Goal: Transaction & Acquisition: Purchase product/service

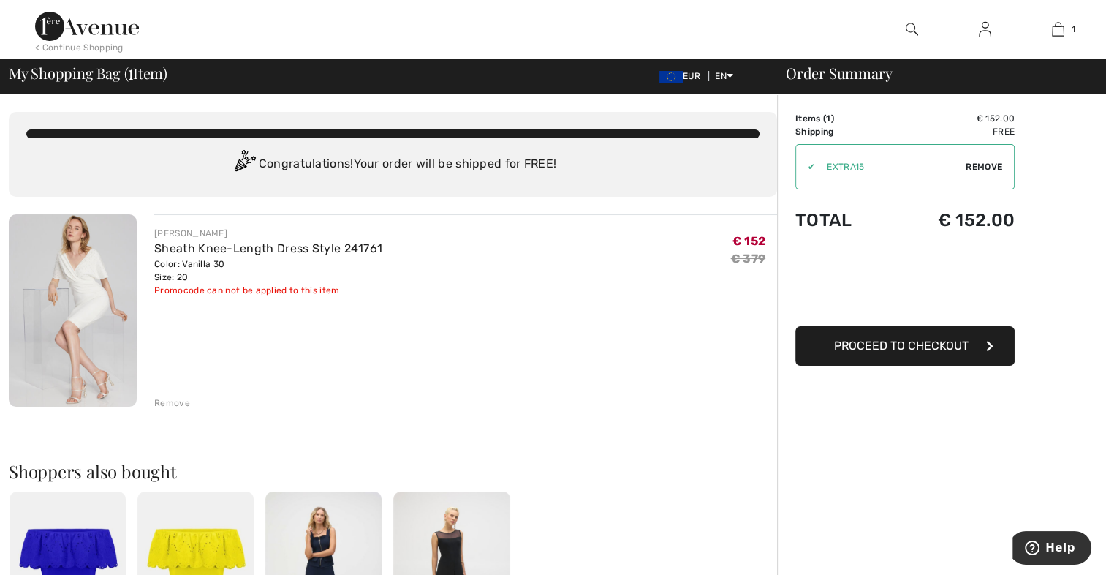
click at [857, 358] on button "Proceed to Checkout" at bounding box center [905, 345] width 219 height 39
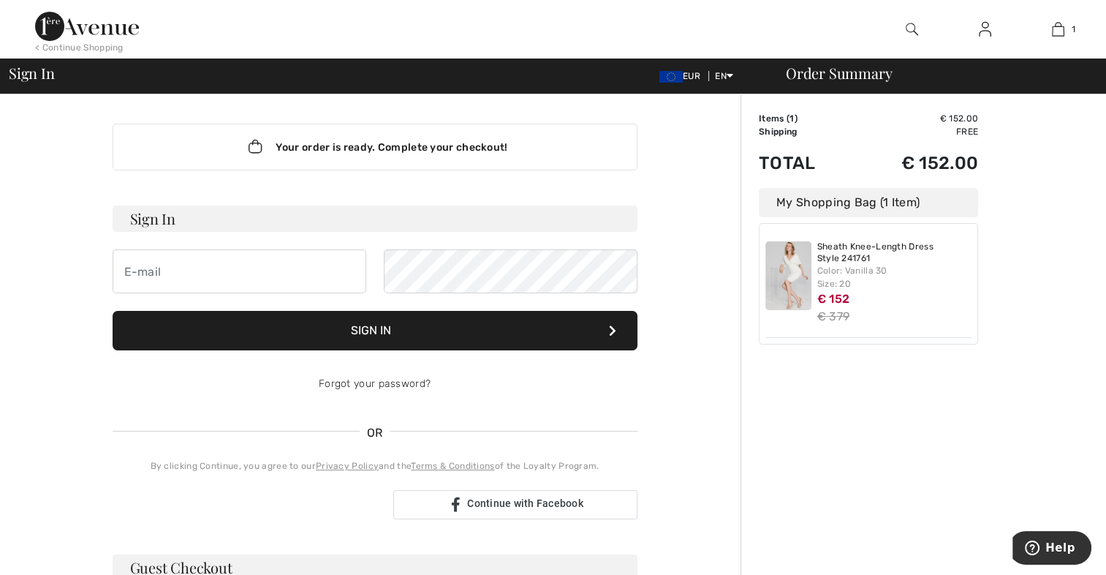
click at [216, 215] on h3 "Sign In" at bounding box center [375, 218] width 525 height 26
click at [193, 276] on input "email" at bounding box center [240, 271] width 254 height 44
type input "m.pulic@web.de"
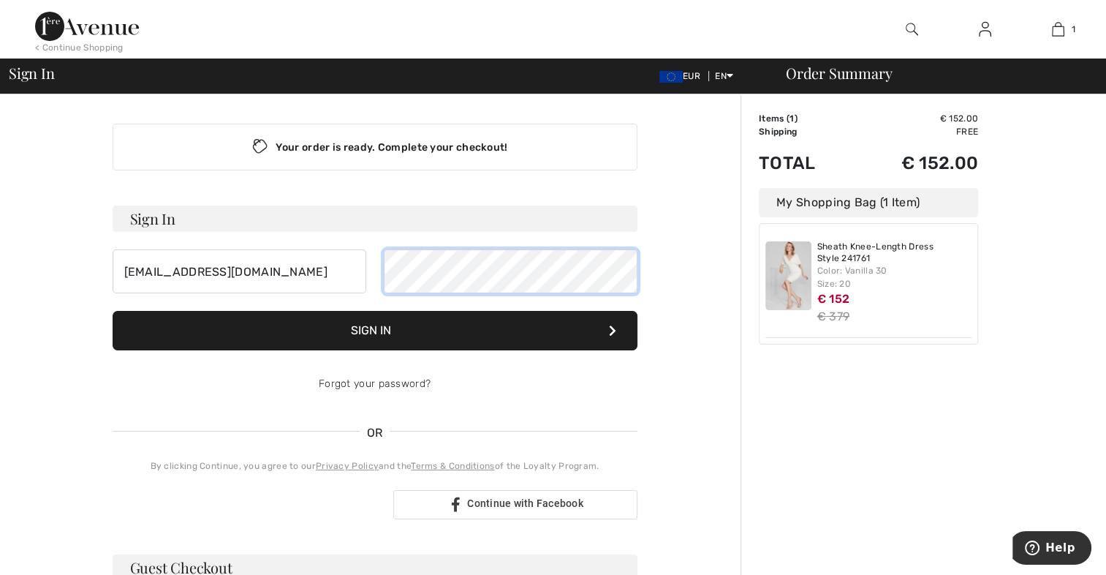
click at [113, 311] on button "Sign In" at bounding box center [375, 330] width 525 height 39
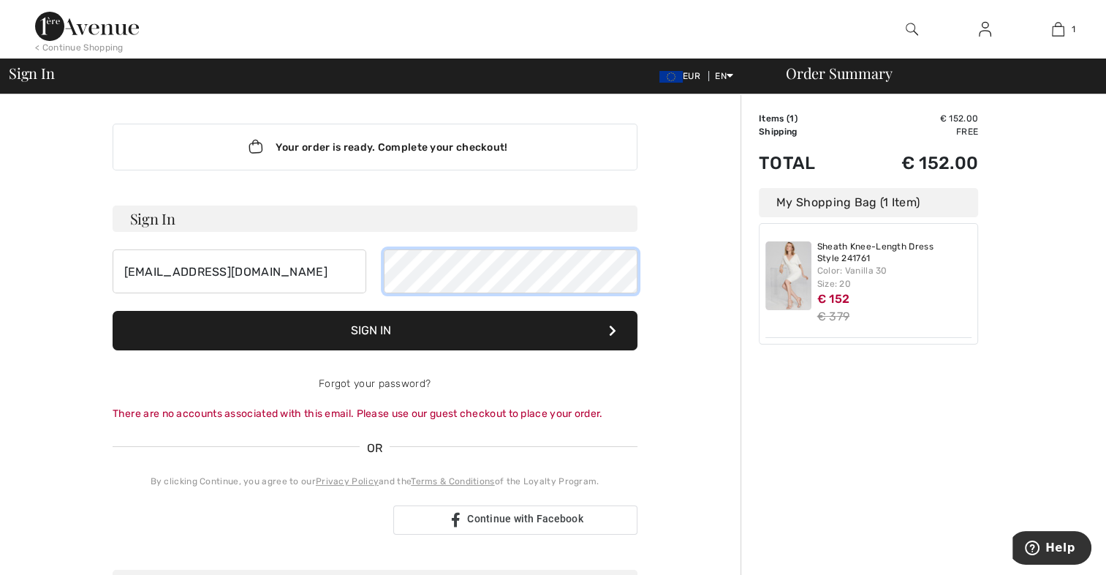
click at [113, 311] on button "Sign In" at bounding box center [375, 330] width 525 height 39
click at [325, 297] on form "Sign In m.pulic@web.de Sign In Forgot your password? There are no accounts asso…" at bounding box center [375, 313] width 525 height 216
click at [113, 311] on button "Sign In" at bounding box center [375, 330] width 525 height 39
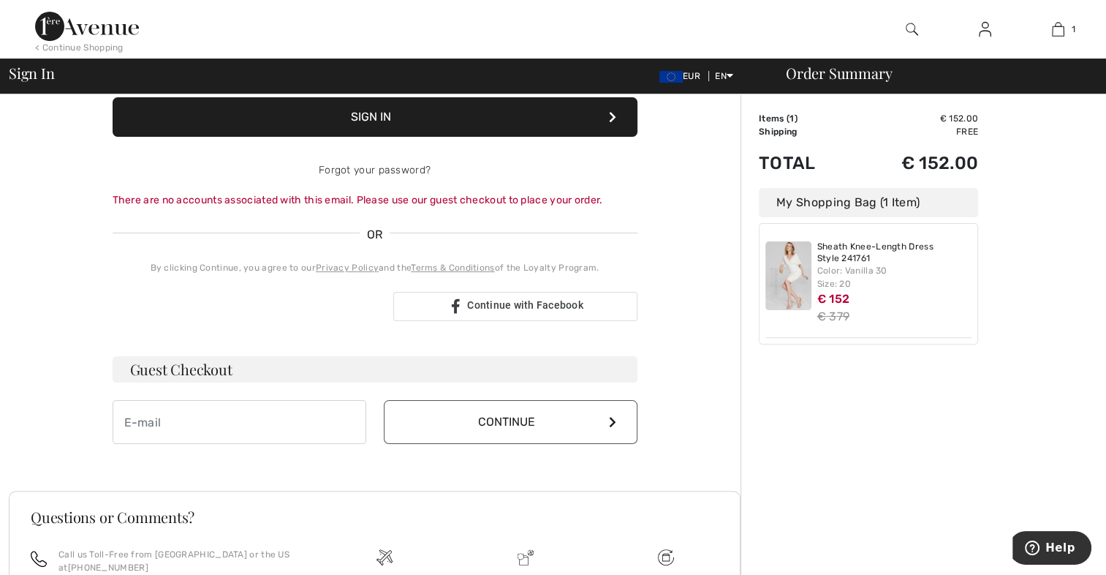
scroll to position [292, 0]
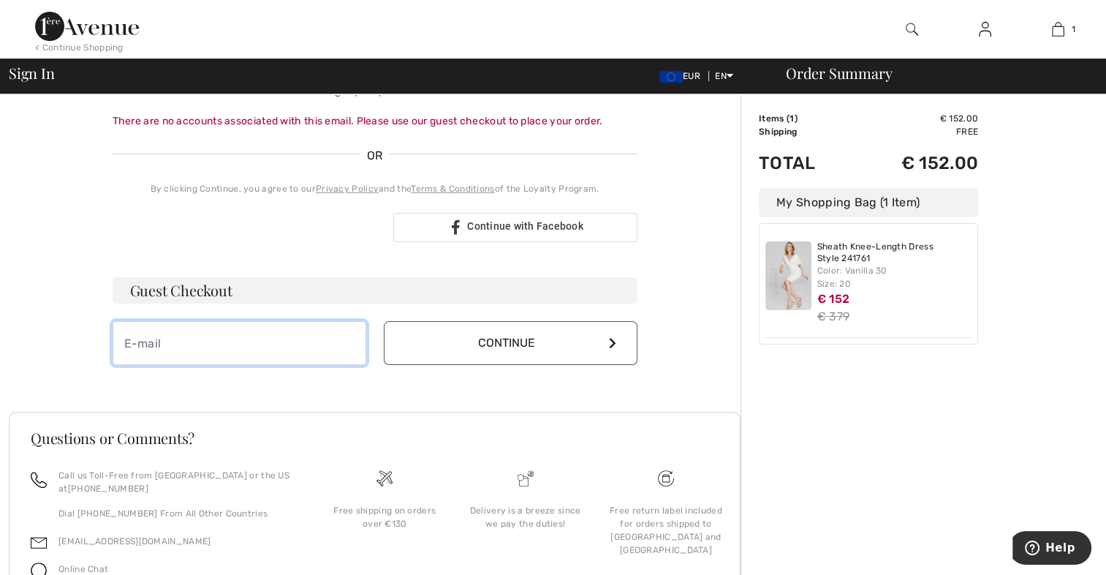
click at [268, 341] on input "email" at bounding box center [240, 343] width 254 height 44
type input "m-gorcevic@web.de"
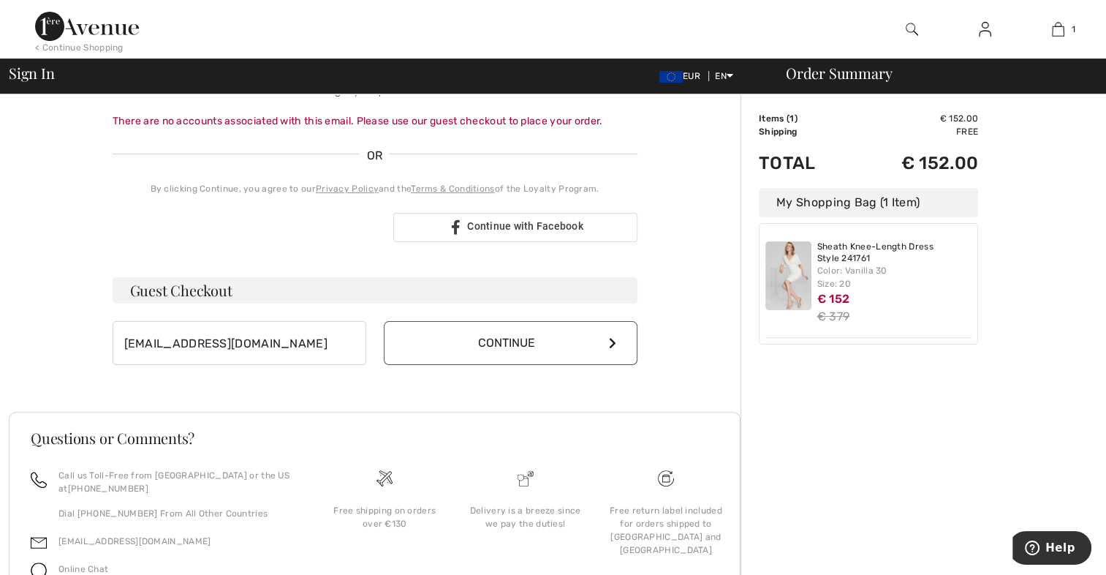
click at [430, 347] on button "Continue" at bounding box center [511, 343] width 254 height 44
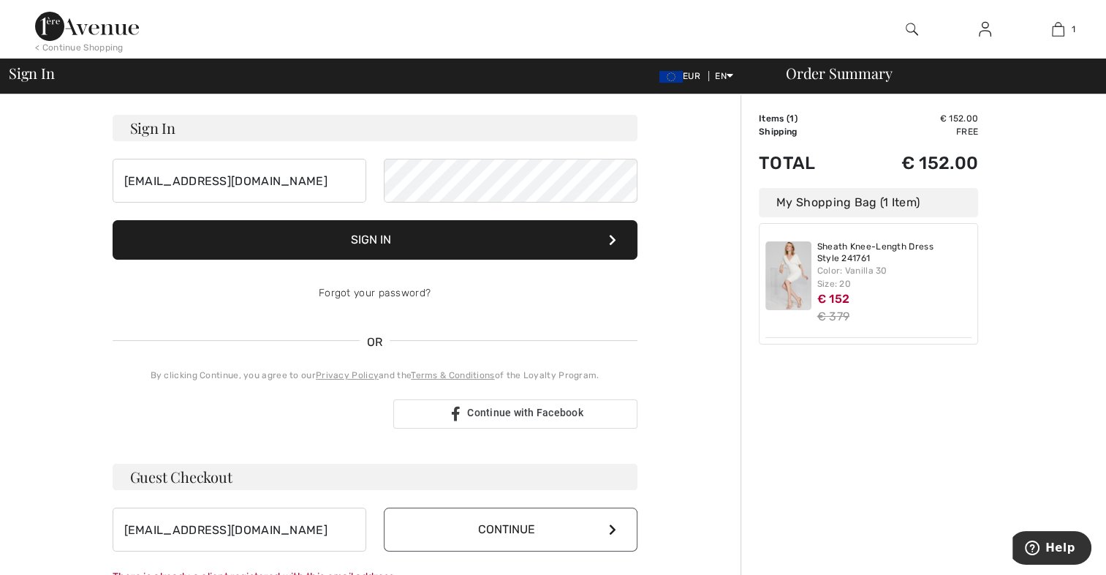
scroll to position [0, 0]
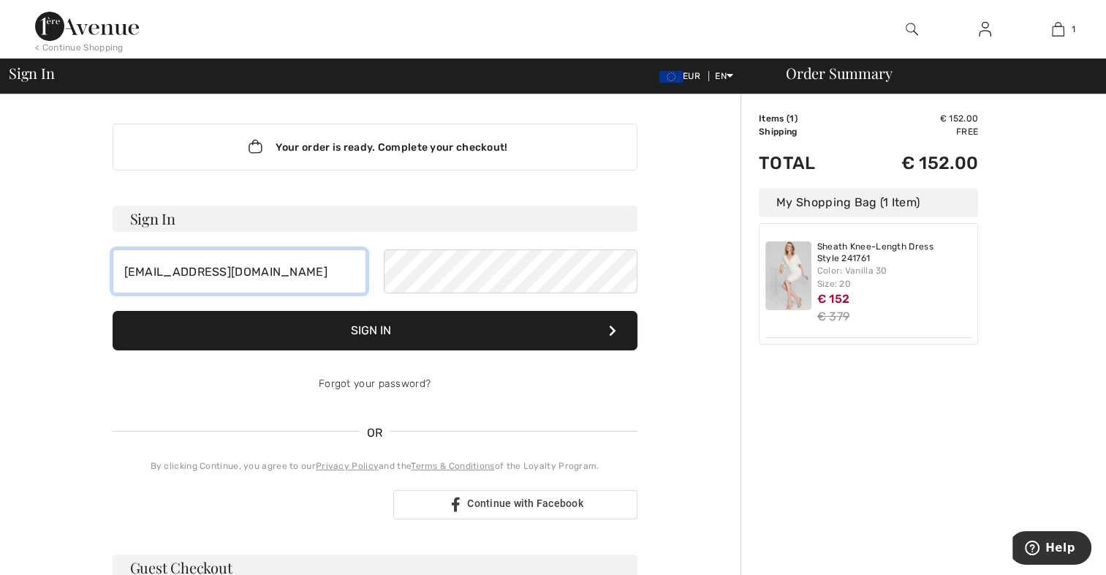
drag, startPoint x: 252, startPoint y: 274, endPoint x: 81, endPoint y: 269, distance: 171.2
click at [82, 270] on div "Your order is ready. Complete your checkout! Sign In m.pulic@web.de Sign In For…" at bounding box center [375, 520] width 732 height 853
type input "m-gorcevic@web.de"
click at [480, 331] on button "Sign In" at bounding box center [375, 330] width 525 height 39
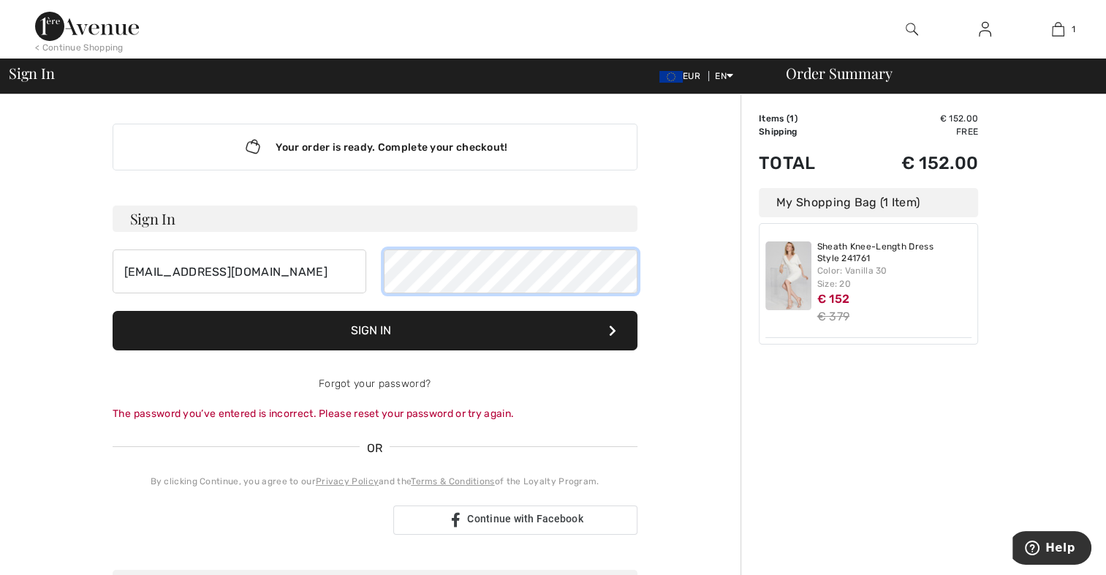
click at [307, 277] on div "m-gorcevic@web.de" at bounding box center [375, 271] width 525 height 44
click at [113, 311] on button "Sign In" at bounding box center [375, 330] width 525 height 39
click at [377, 283] on div "m-gorcevic@web.de" at bounding box center [375, 271] width 525 height 44
click at [113, 311] on button "Sign In" at bounding box center [375, 330] width 525 height 39
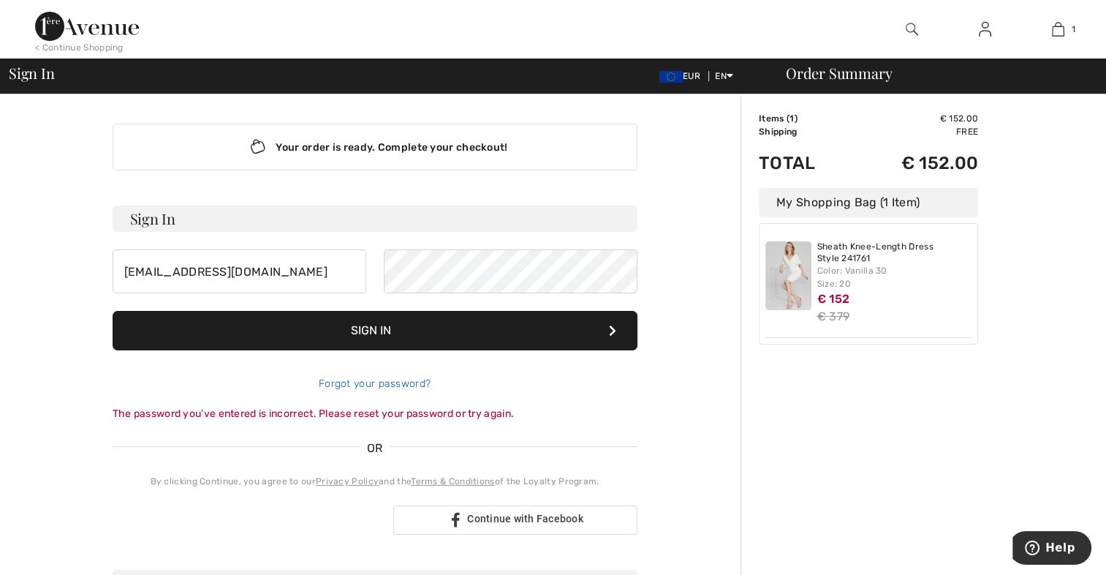
click at [376, 386] on link "Forgot your password?" at bounding box center [375, 383] width 112 height 12
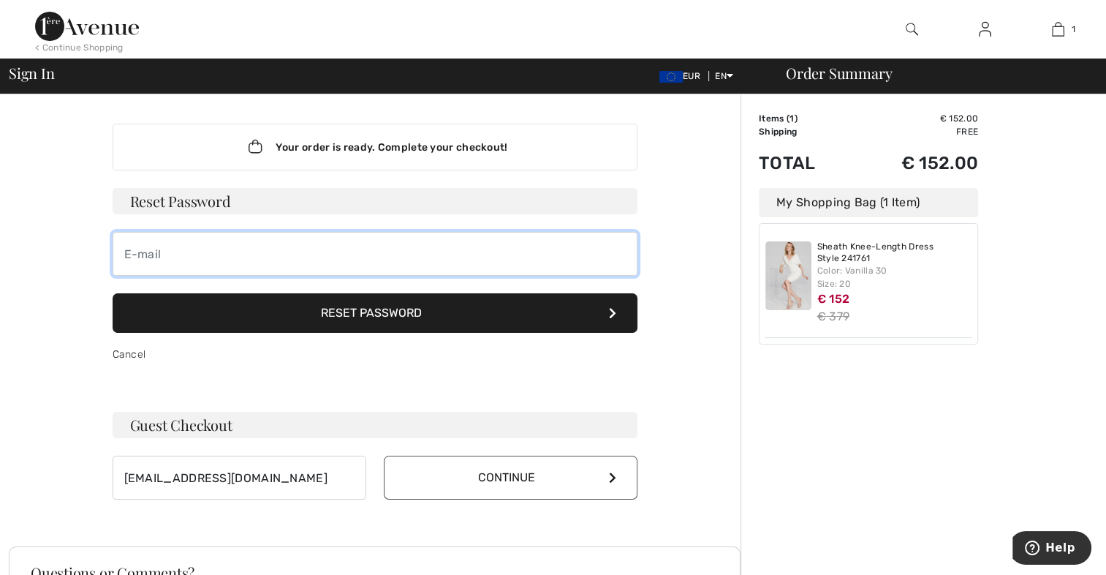
click at [346, 265] on input "email" at bounding box center [375, 254] width 525 height 44
click at [227, 265] on input "email" at bounding box center [375, 254] width 525 height 44
type input "m-gorcevic@web.de"
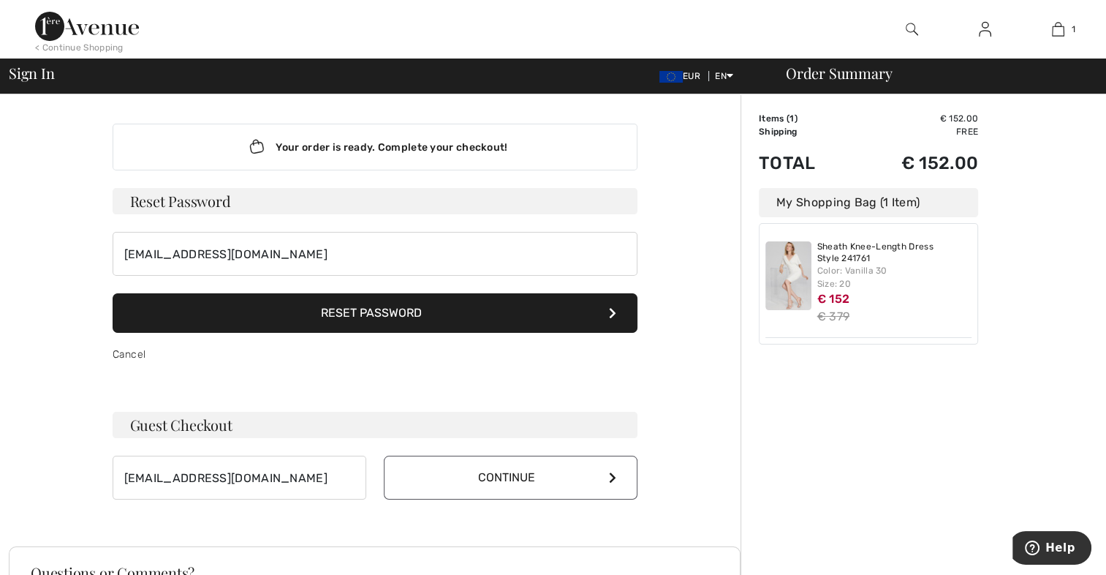
click at [268, 310] on button "Reset Password" at bounding box center [375, 312] width 525 height 39
click at [450, 472] on button "Continue" at bounding box center [511, 478] width 254 height 44
click at [133, 350] on link "Cancel" at bounding box center [130, 354] width 34 height 12
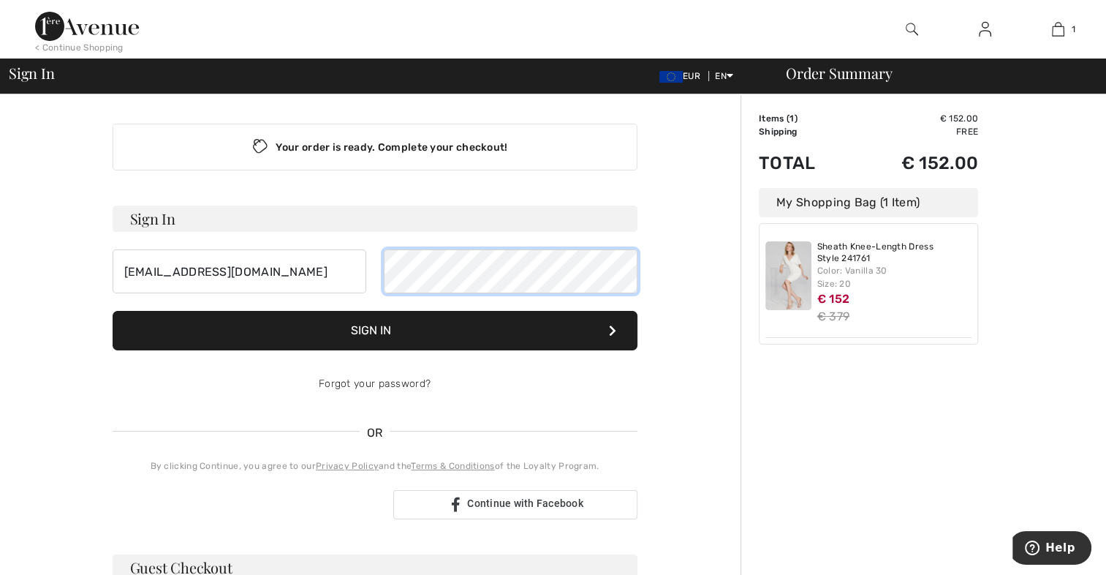
click at [350, 282] on div "m-gorcevic@web.de" at bounding box center [375, 271] width 525 height 44
click at [113, 311] on button "Sign In" at bounding box center [375, 330] width 525 height 39
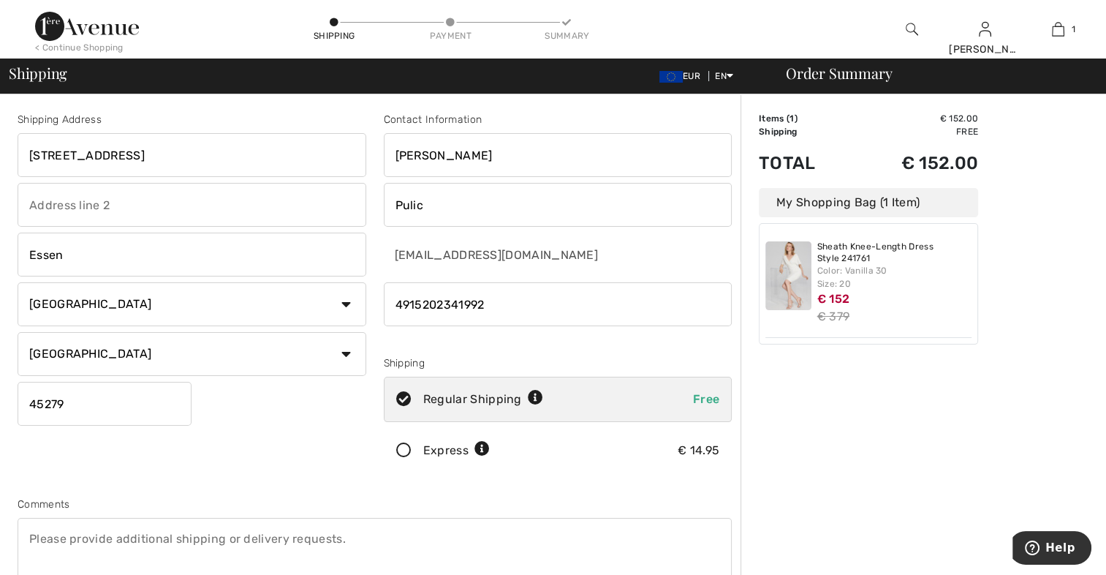
click at [465, 204] on input "Pulic" at bounding box center [558, 205] width 349 height 44
drag, startPoint x: 465, startPoint y: 204, endPoint x: 352, endPoint y: 219, distance: 113.6
click at [352, 219] on div "Shipping Address Freisenbruchstraße 24 Essen Country Canada United States Afgha…" at bounding box center [375, 393] width 732 height 633
type input "Gorcevic"
click at [192, 151] on input "Freisenbruchstraße 24" at bounding box center [192, 155] width 349 height 44
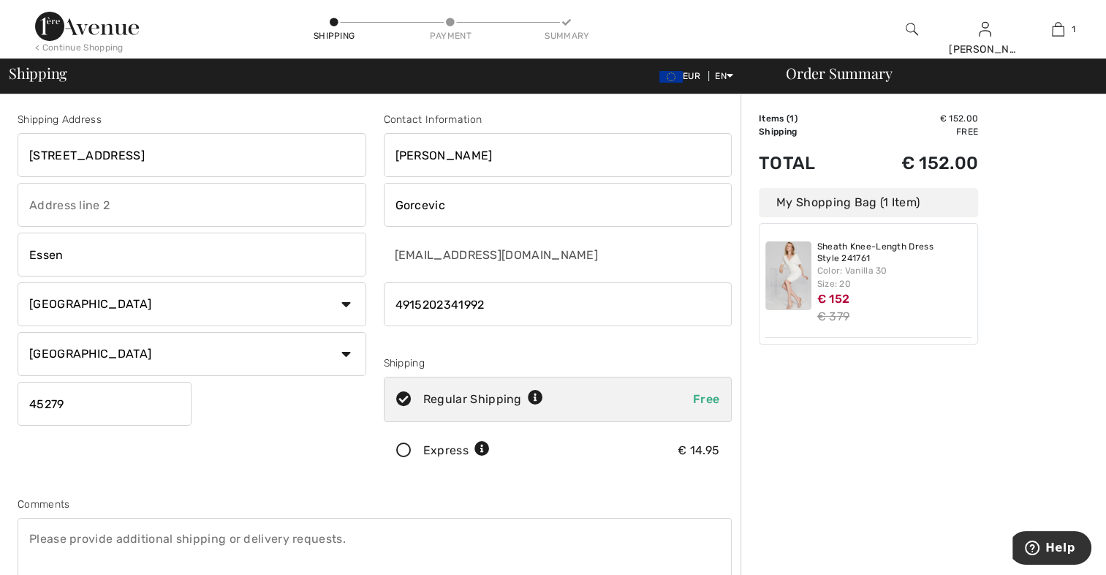
drag, startPoint x: 172, startPoint y: 151, endPoint x: -3, endPoint y: 151, distance: 174.8
click at [0, 151] on html "We value your privacy We use cookies to enhance your browsing experience, serve…" at bounding box center [553, 287] width 1106 height 575
type input "Schultesche Heide 19"
type input "Bochum"
type input "448007"
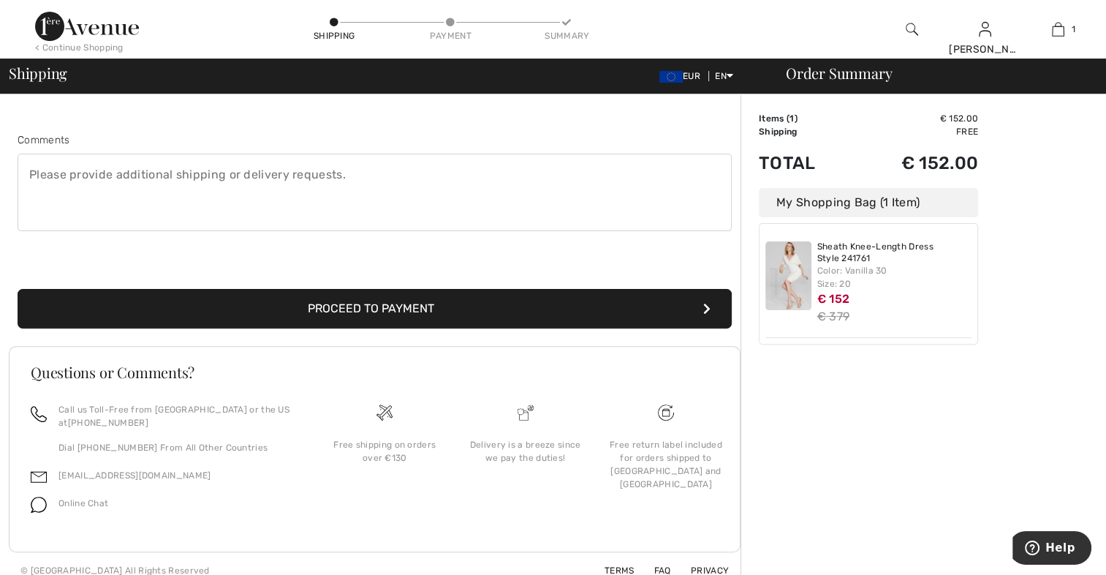
scroll to position [376, 0]
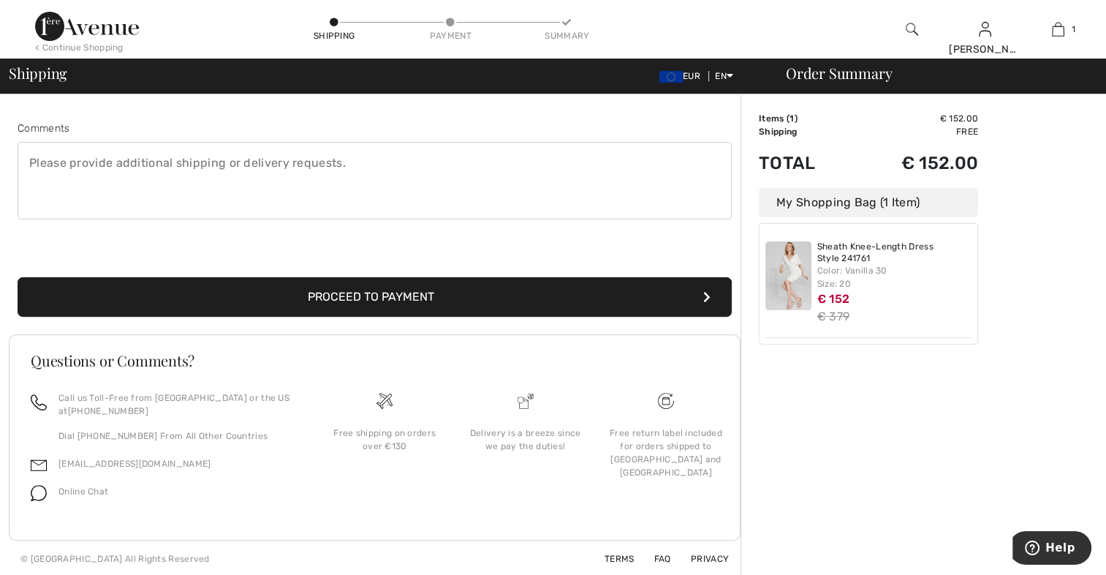
click at [458, 299] on button "Proceed to Payment" at bounding box center [375, 296] width 714 height 39
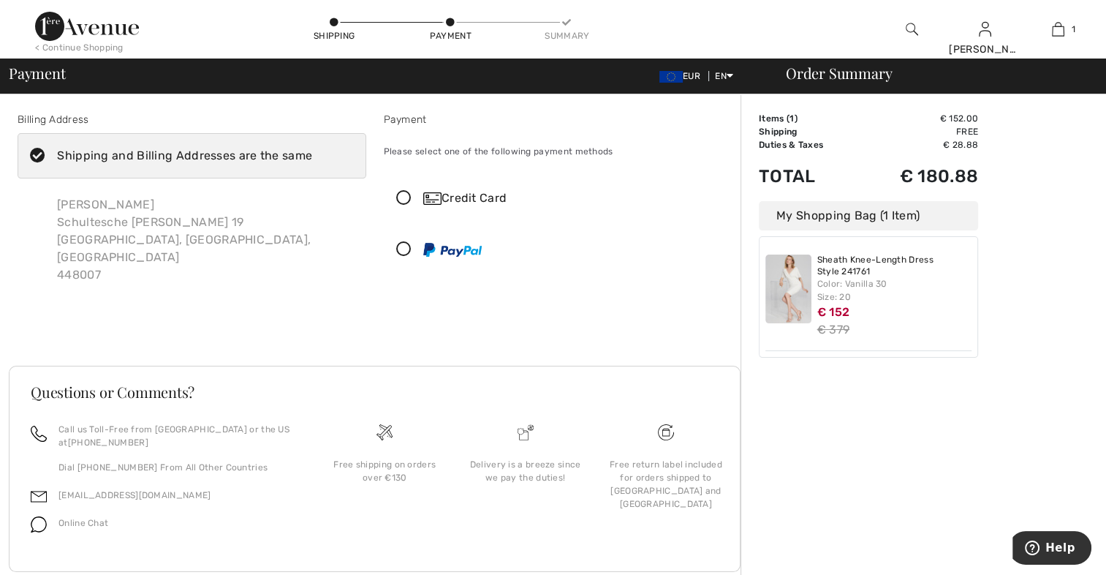
click at [404, 248] on icon at bounding box center [404, 249] width 39 height 15
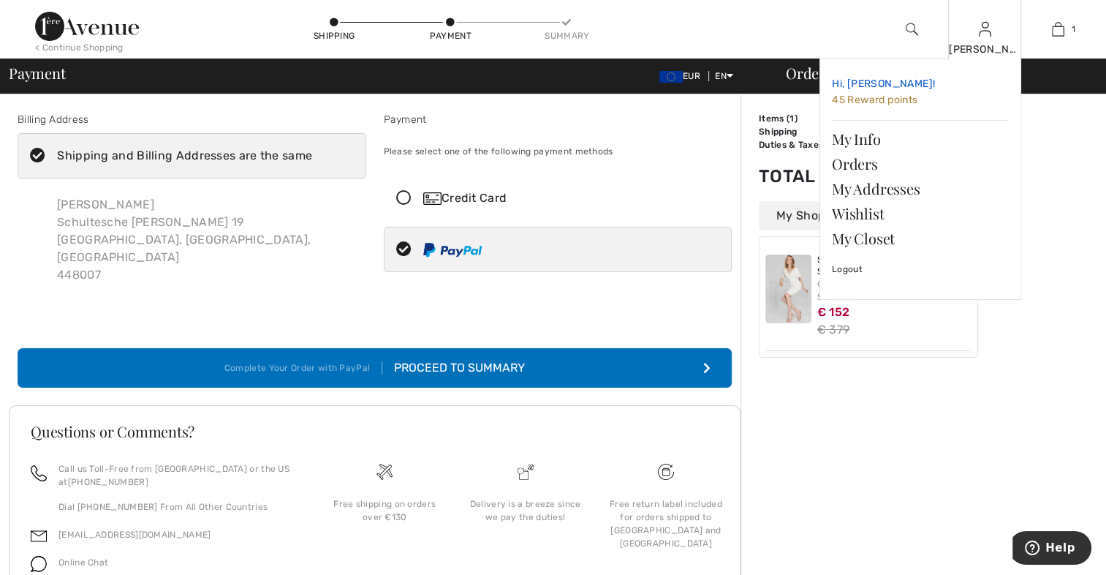
click at [880, 99] on span "45 Reward points" at bounding box center [875, 100] width 86 height 12
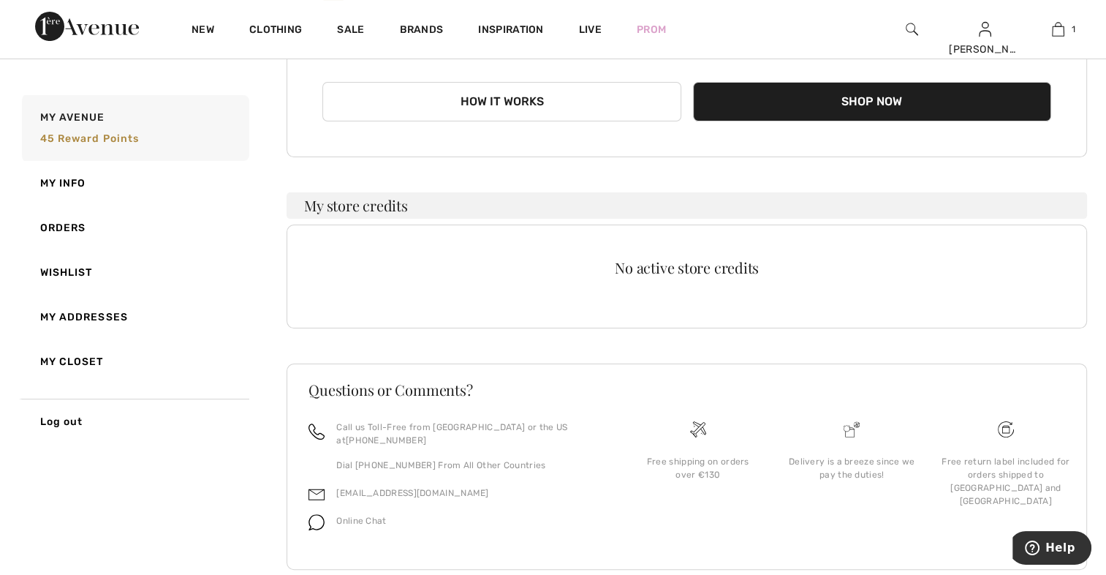
scroll to position [269, 0]
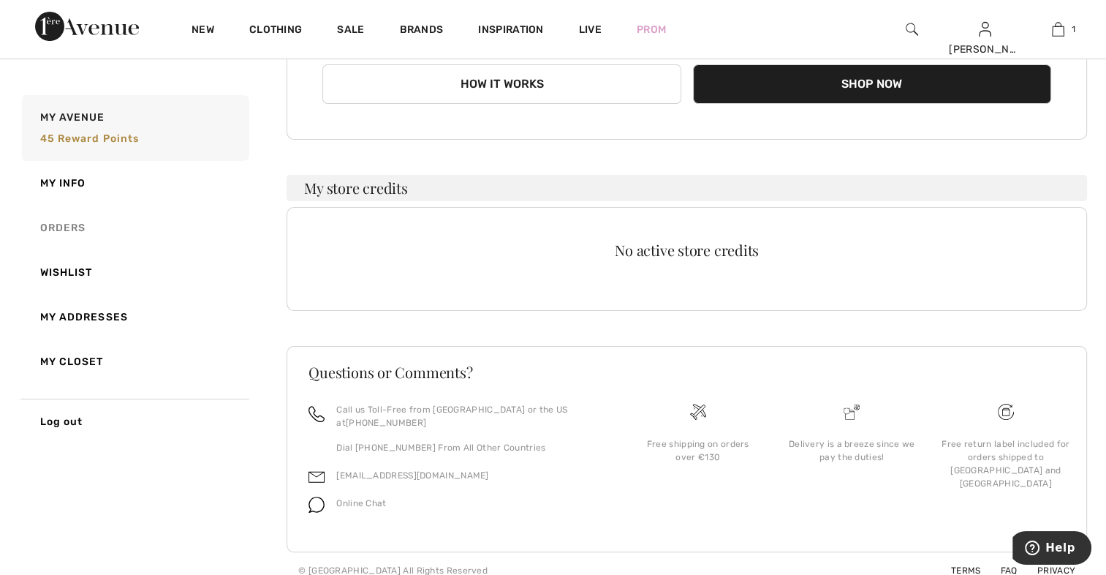
click at [57, 228] on link "Orders" at bounding box center [134, 227] width 230 height 45
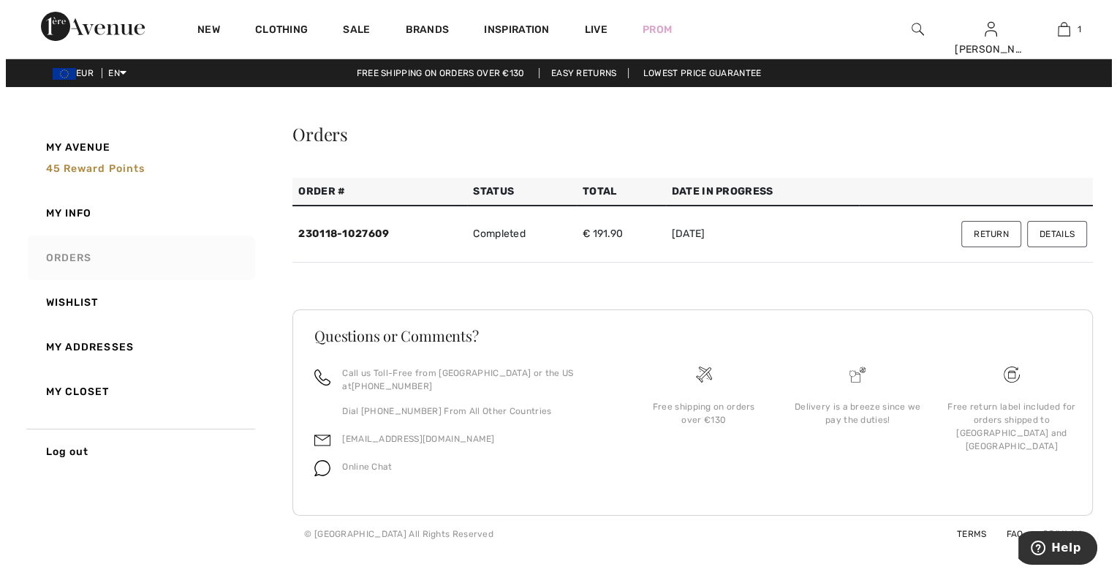
scroll to position [0, 0]
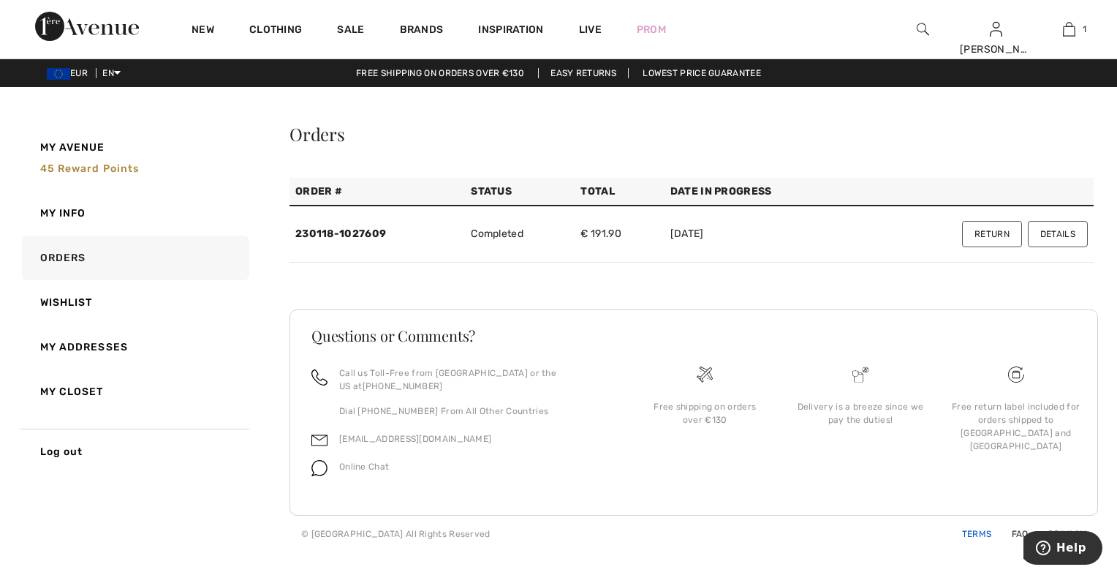
click at [988, 529] on link "Terms" at bounding box center [969, 534] width 48 height 10
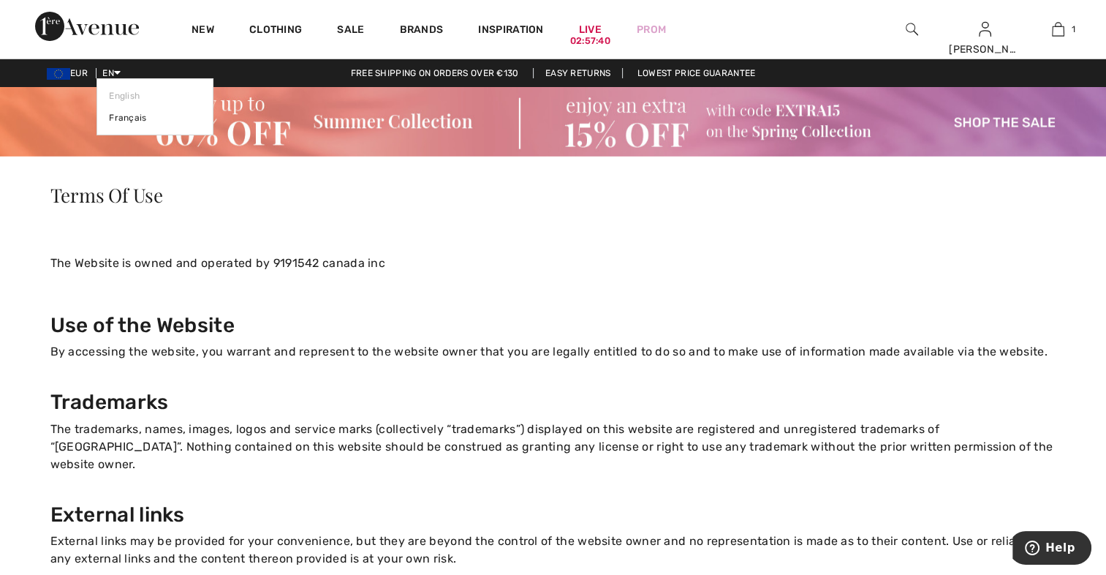
click at [118, 71] on span "EN" at bounding box center [111, 73] width 18 height 10
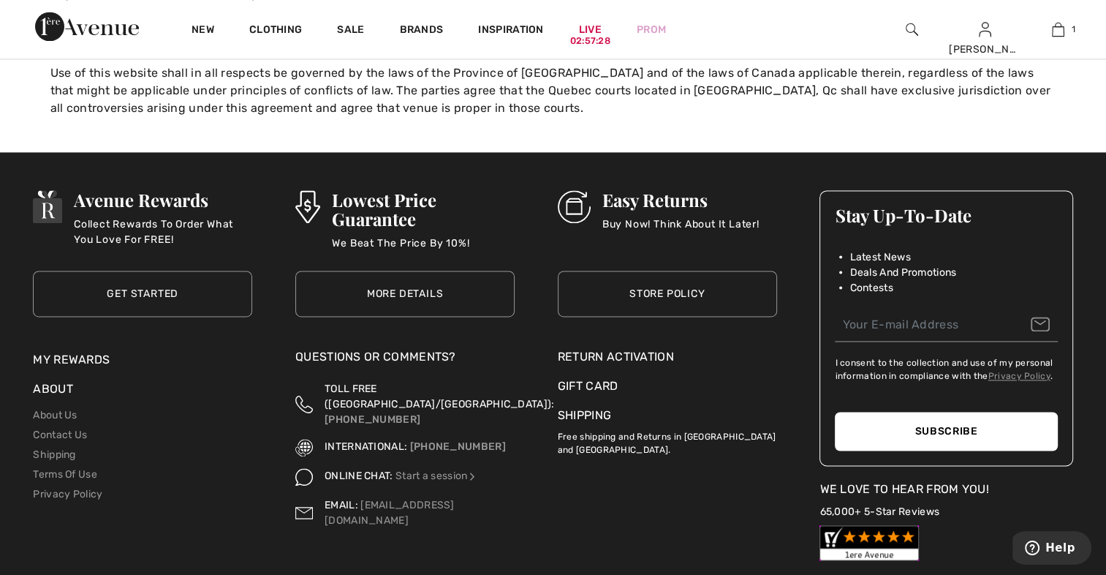
scroll to position [2121, 0]
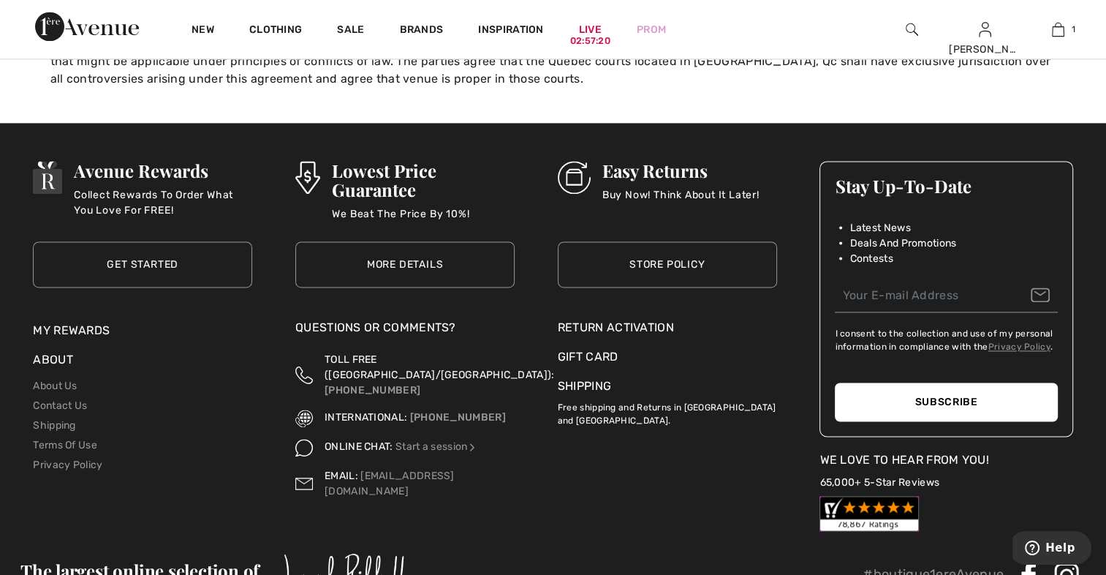
click at [655, 247] on link "Store Policy" at bounding box center [667, 264] width 219 height 46
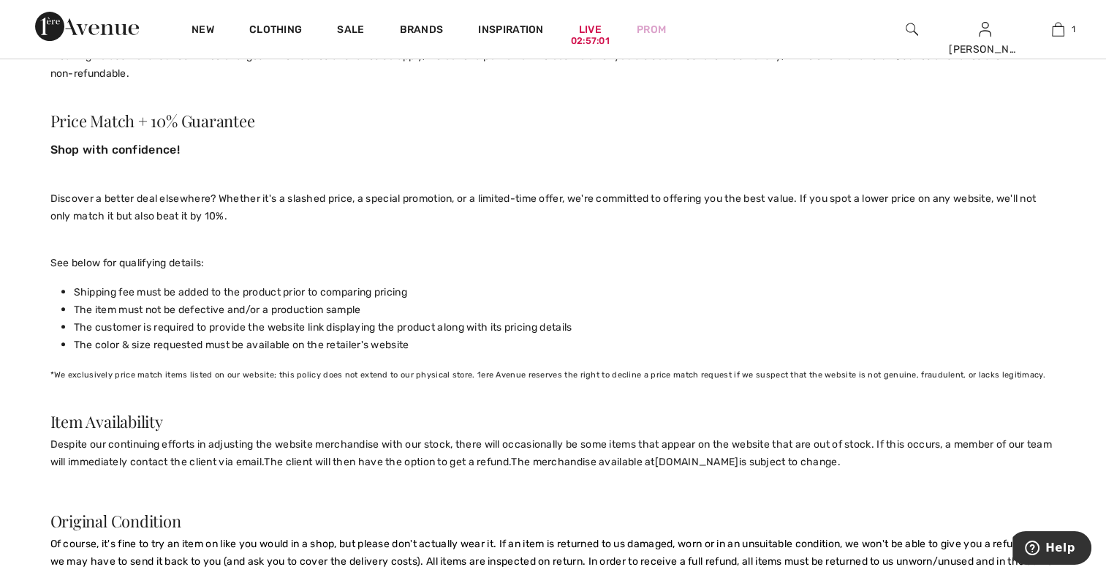
scroll to position [658, 0]
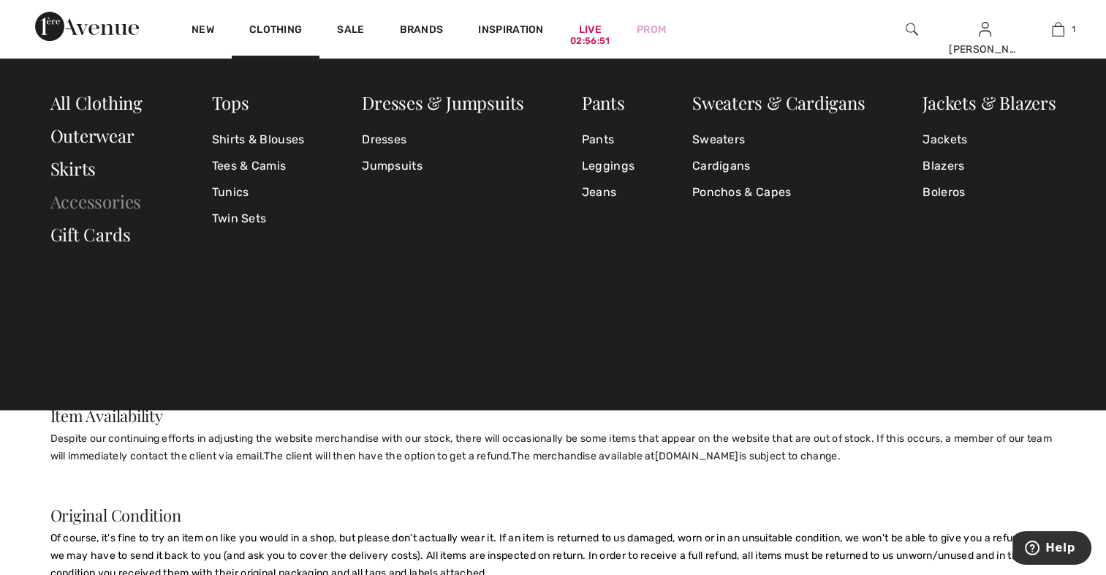
click at [132, 200] on link "Accessories" at bounding box center [95, 200] width 91 height 23
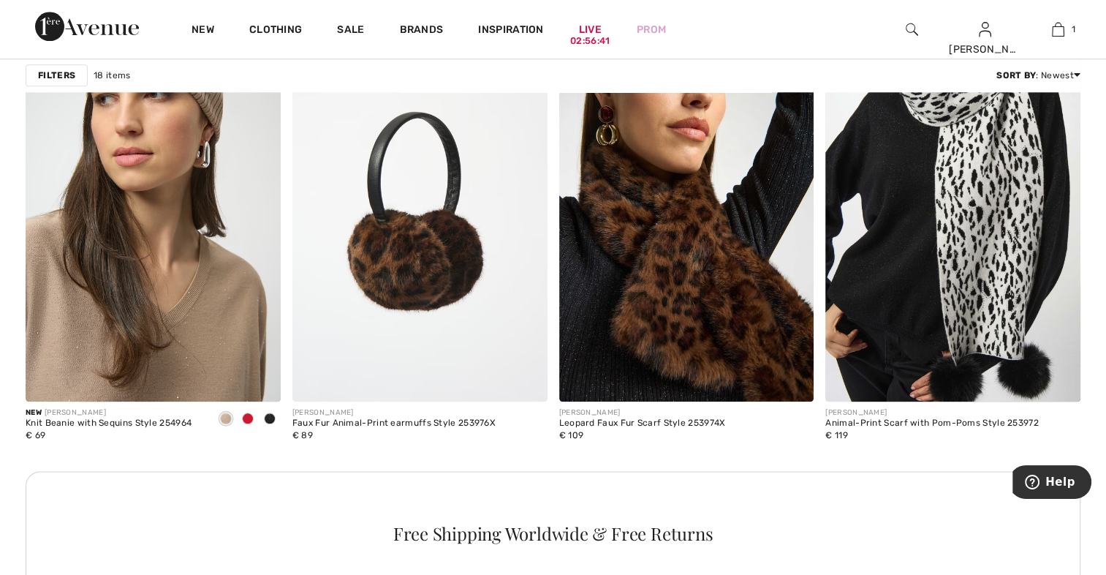
scroll to position [1974, 0]
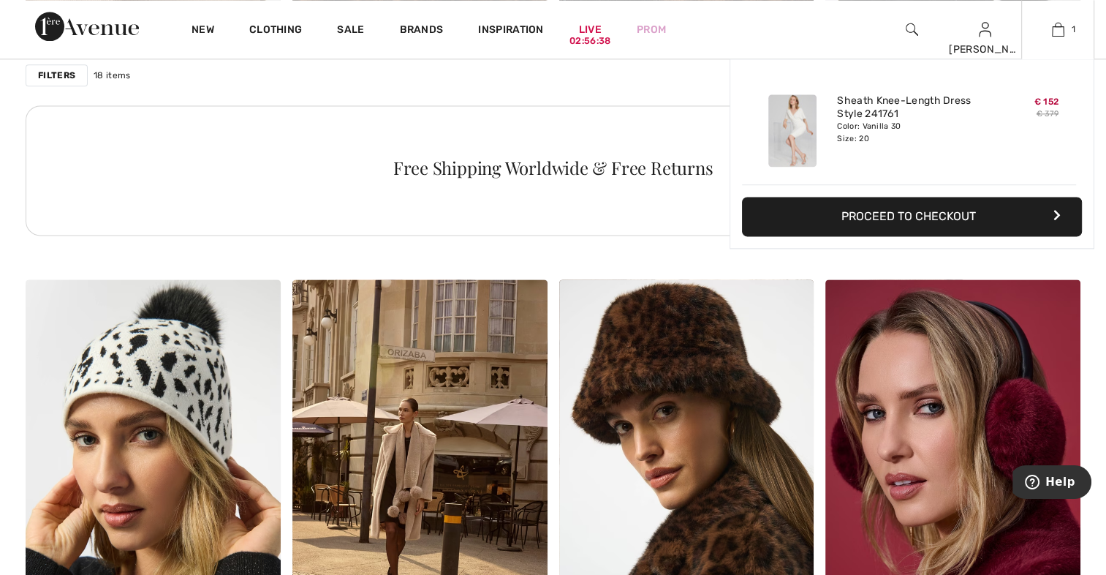
click at [853, 223] on button "Proceed to Checkout" at bounding box center [912, 216] width 340 height 39
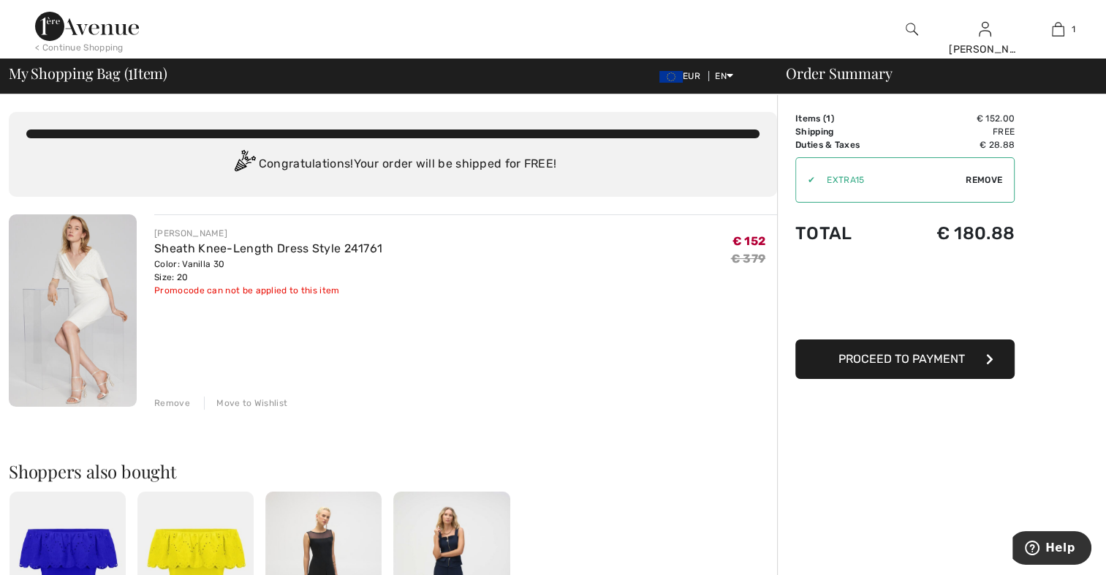
click at [868, 359] on span "Proceed to Payment" at bounding box center [902, 359] width 127 height 14
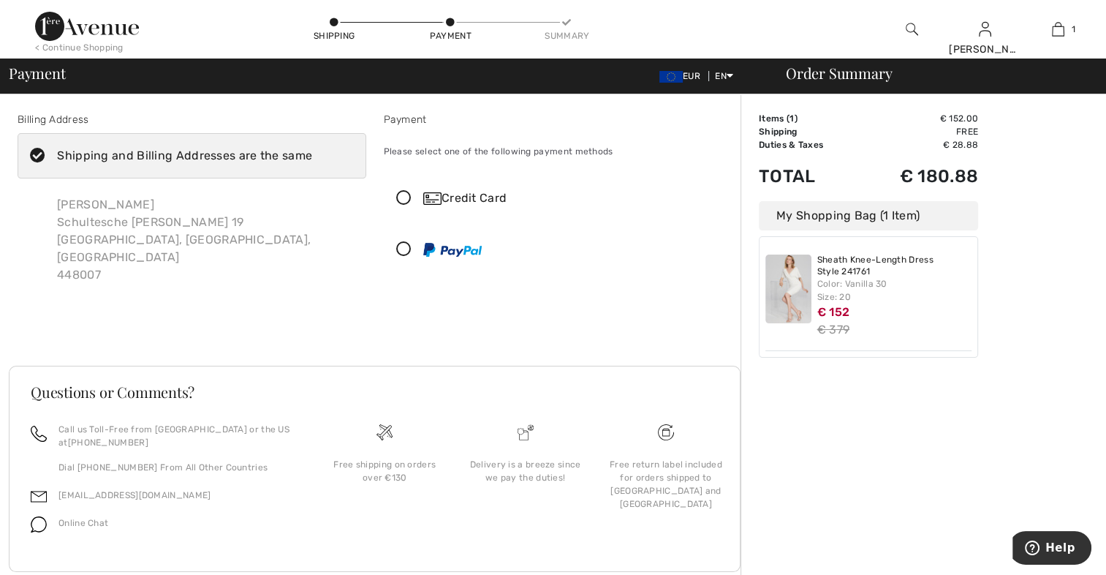
click at [407, 247] on icon at bounding box center [404, 249] width 39 height 15
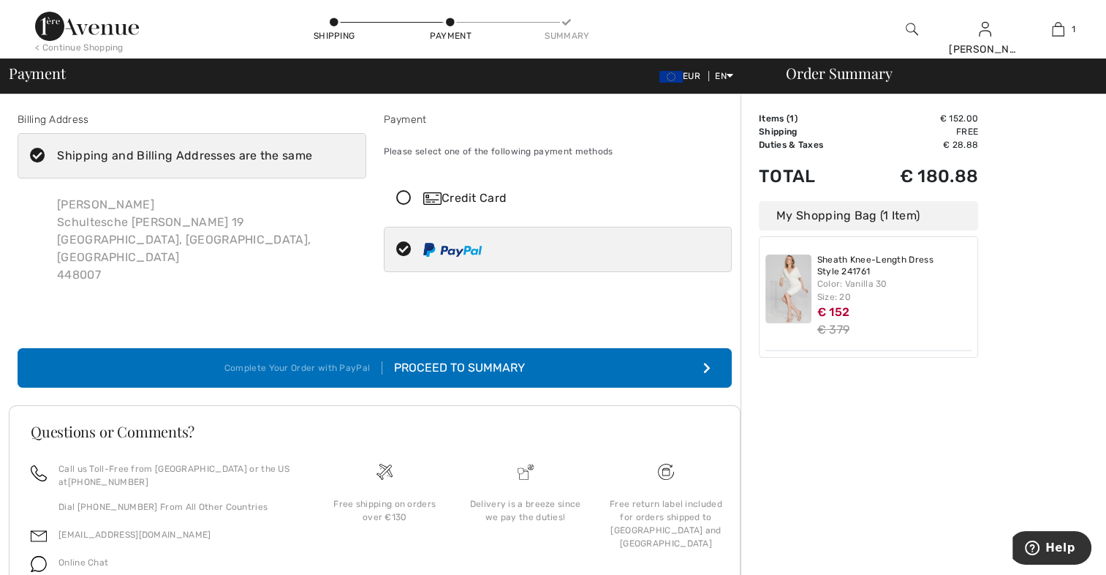
click at [439, 359] on div "Proceed to Summary" at bounding box center [453, 368] width 143 height 18
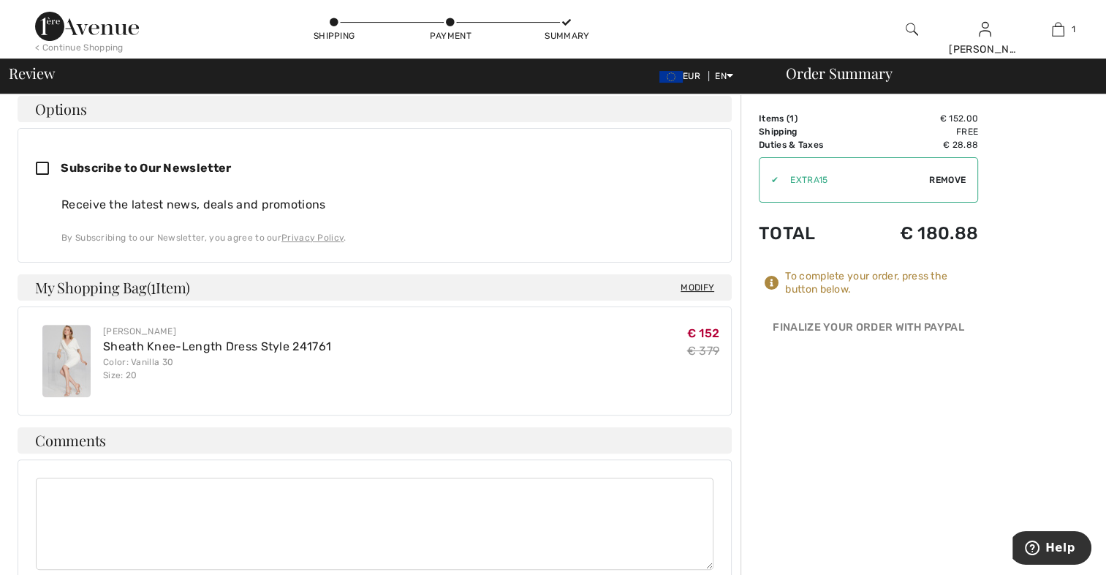
scroll to position [439, 0]
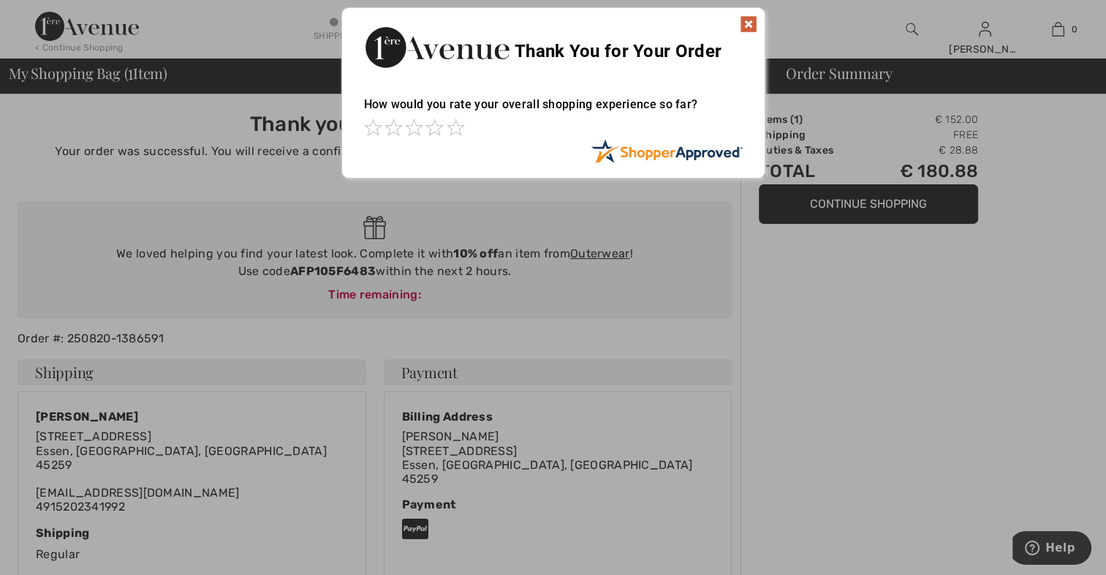
click at [745, 28] on img at bounding box center [749, 24] width 18 height 18
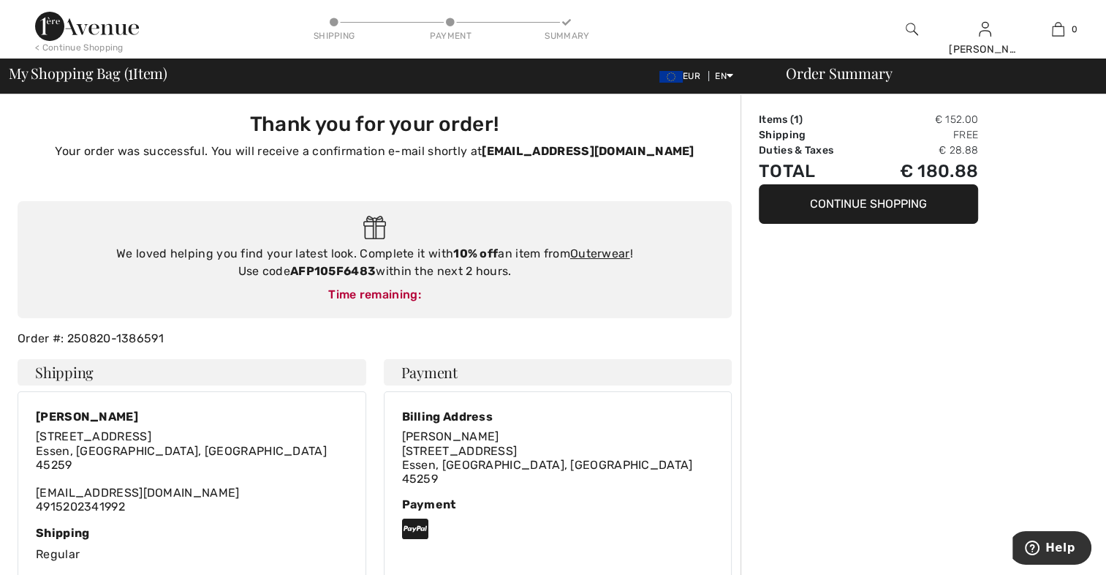
click at [809, 209] on button "Continue Shopping" at bounding box center [868, 203] width 219 height 39
